Goal: Navigation & Orientation: Understand site structure

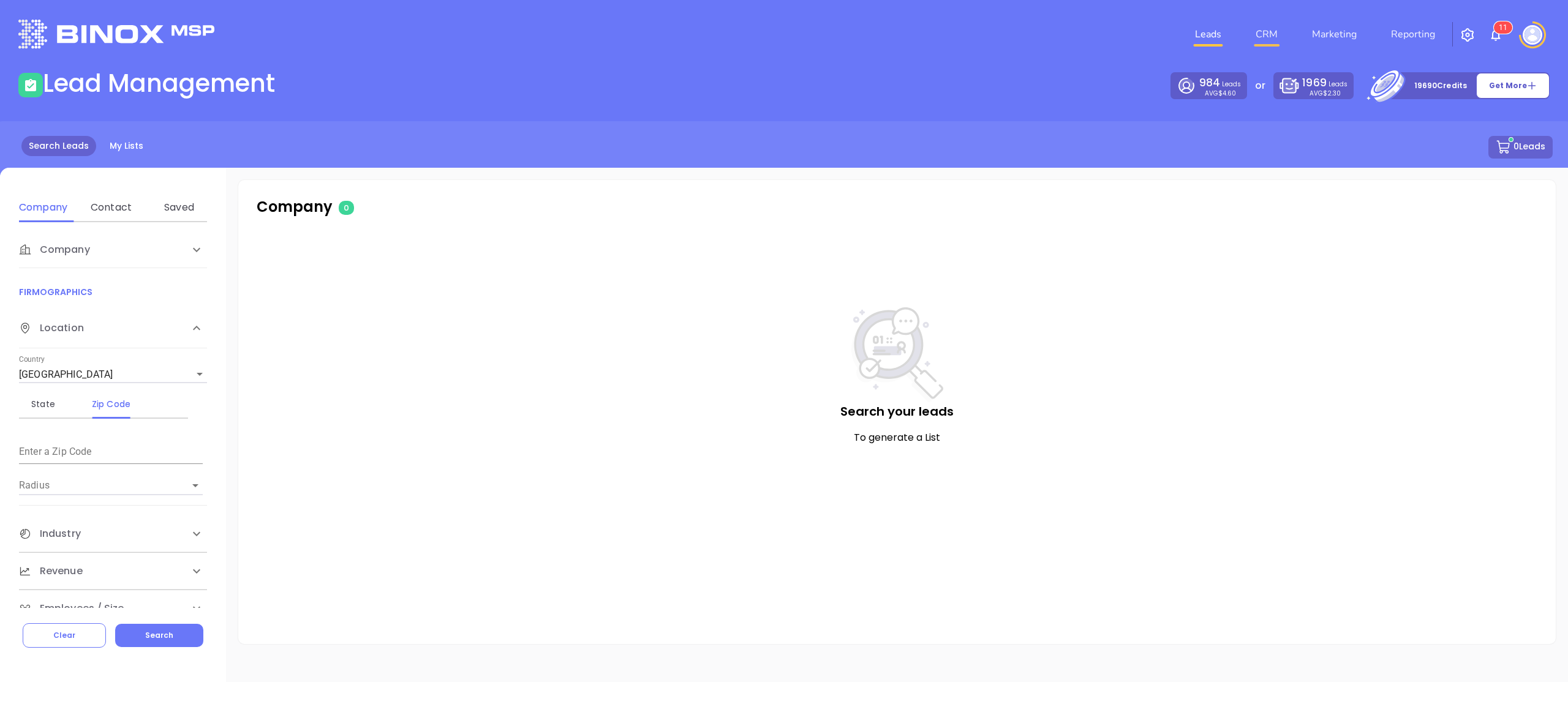
click at [1257, 33] on link "CRM" at bounding box center [1266, 34] width 32 height 25
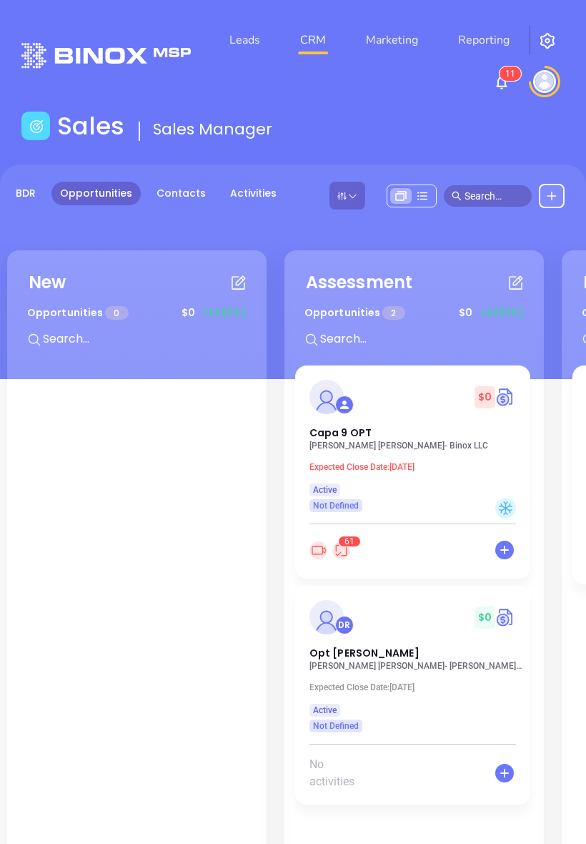
click at [181, 194] on link "Contacts" at bounding box center [181, 194] width 67 height 24
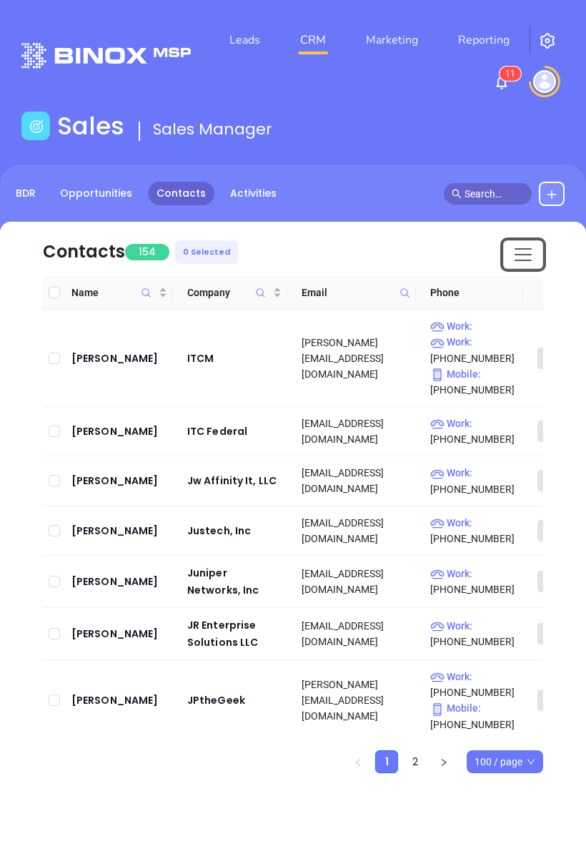
click at [528, 253] on span "Toggle navigation" at bounding box center [523, 254] width 21 height 21
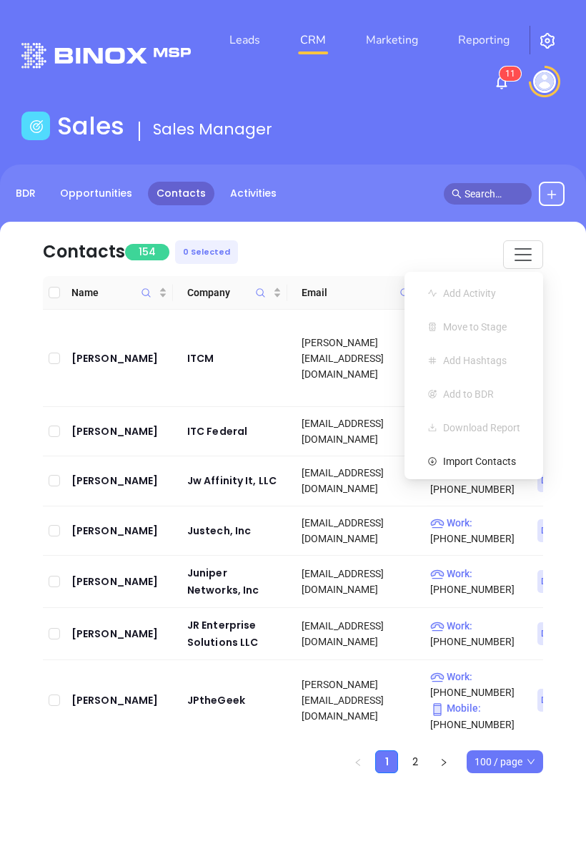
click at [264, 192] on link "Activities" at bounding box center [254, 194] width 64 height 24
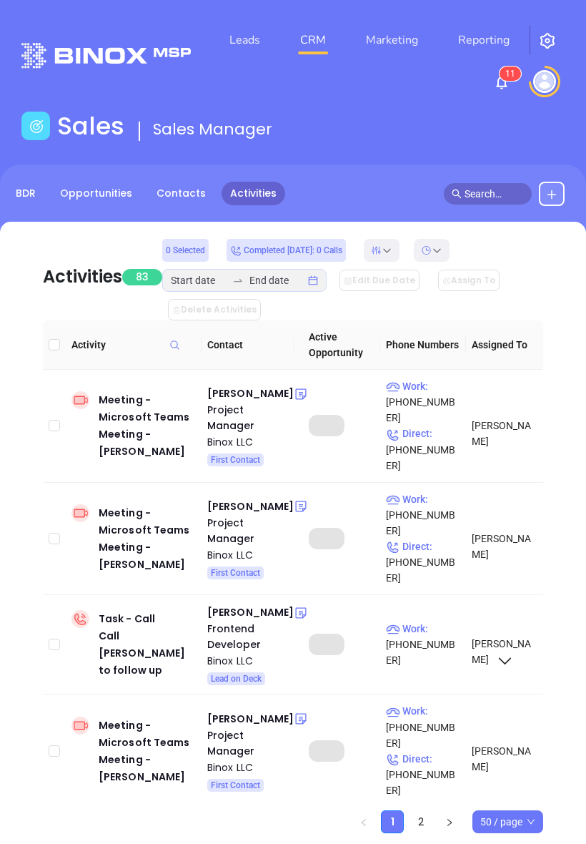
click at [478, 34] on link "Reporting" at bounding box center [484, 40] width 63 height 29
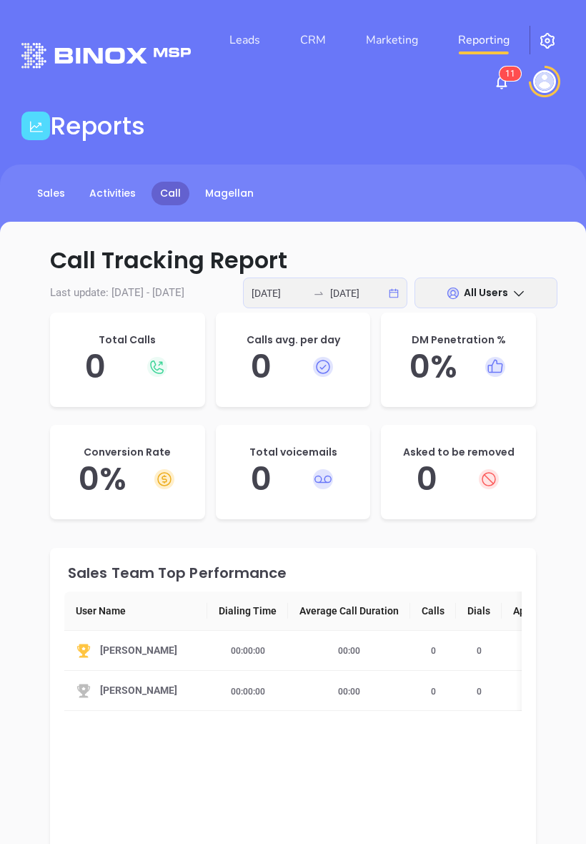
click at [312, 37] on link "CRM" at bounding box center [313, 40] width 37 height 29
